Goal: Information Seeking & Learning: Learn about a topic

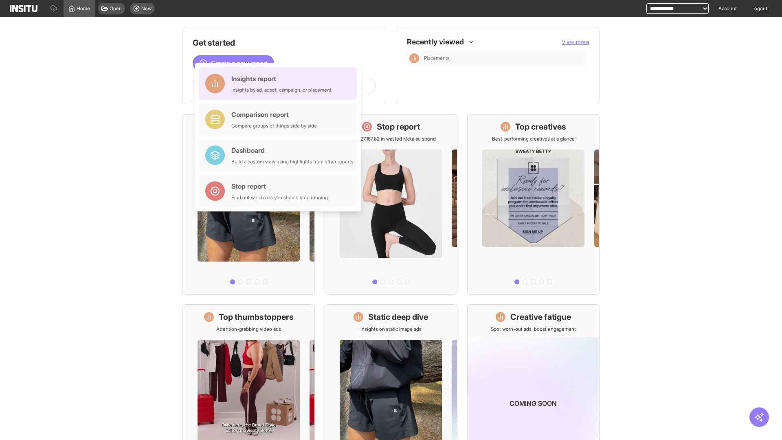
click at [280, 83] on div "Insights report Insights by ad, adset, campaign, or placement" at bounding box center [281, 84] width 100 height 20
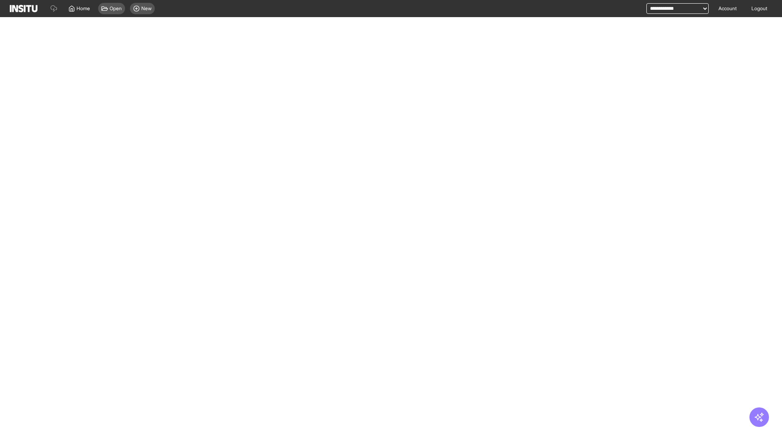
select select "**"
